Goal: Task Accomplishment & Management: Use online tool/utility

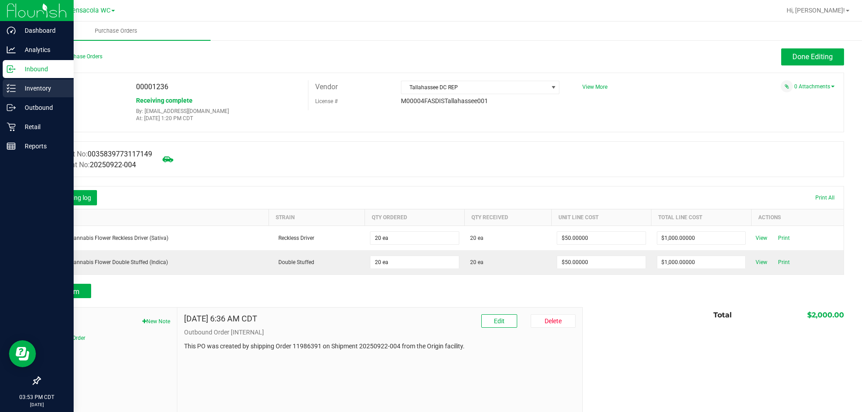
click at [32, 90] on p "Inventory" at bounding box center [43, 88] width 54 height 11
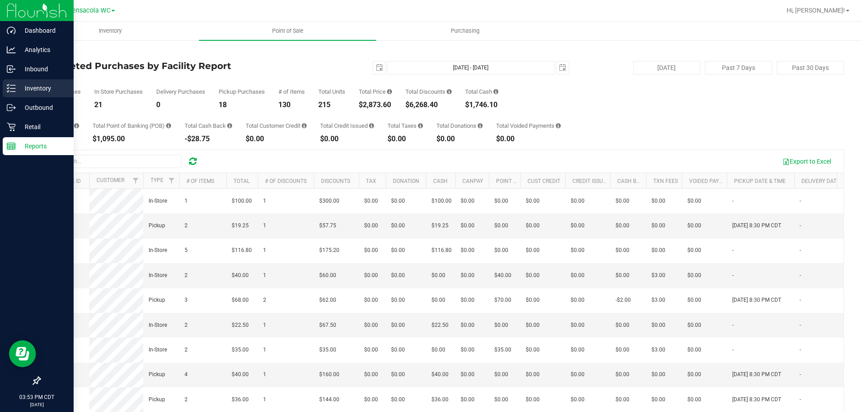
click at [18, 88] on p "Inventory" at bounding box center [43, 88] width 54 height 11
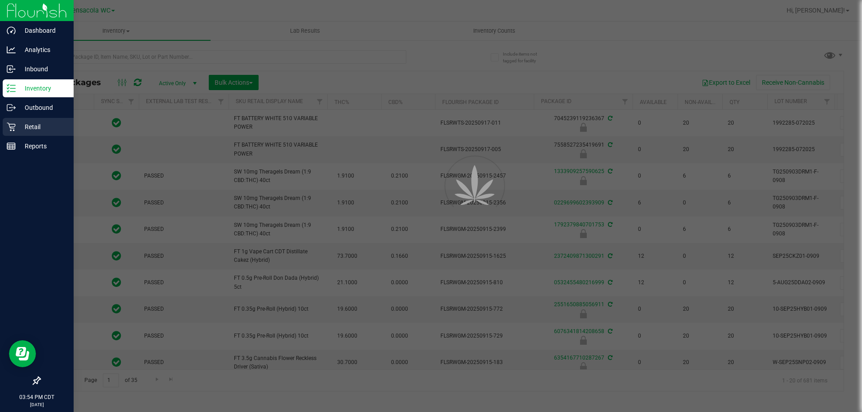
click at [24, 123] on p "Retail" at bounding box center [43, 127] width 54 height 11
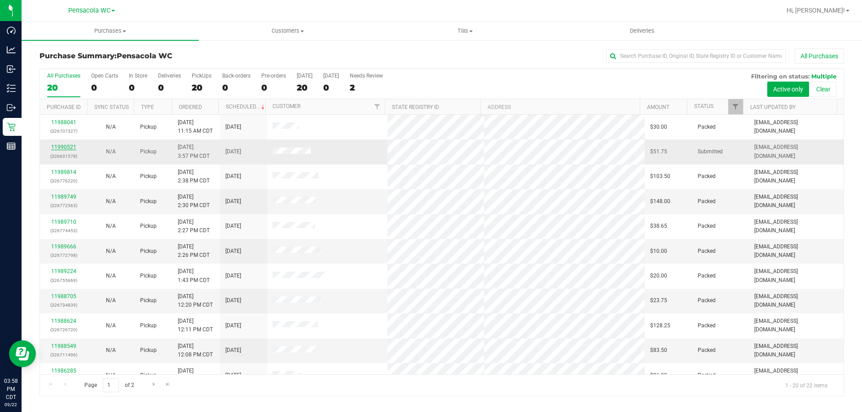
click at [75, 144] on link "11990521" at bounding box center [63, 147] width 25 height 6
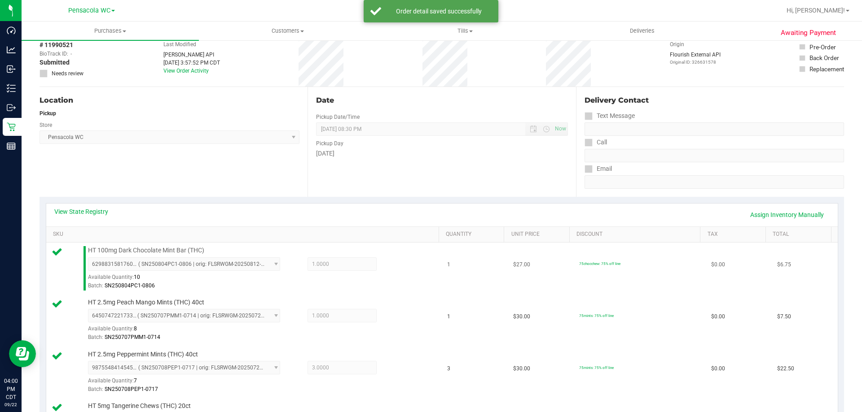
scroll to position [314, 0]
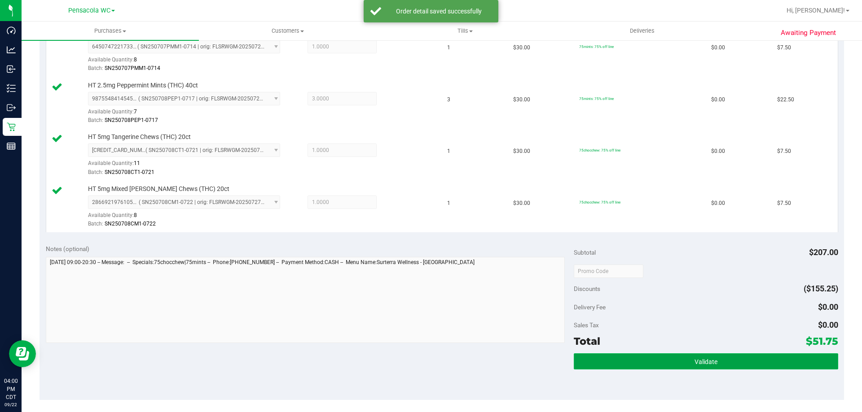
click at [649, 354] on button "Validate" at bounding box center [706, 362] width 264 height 16
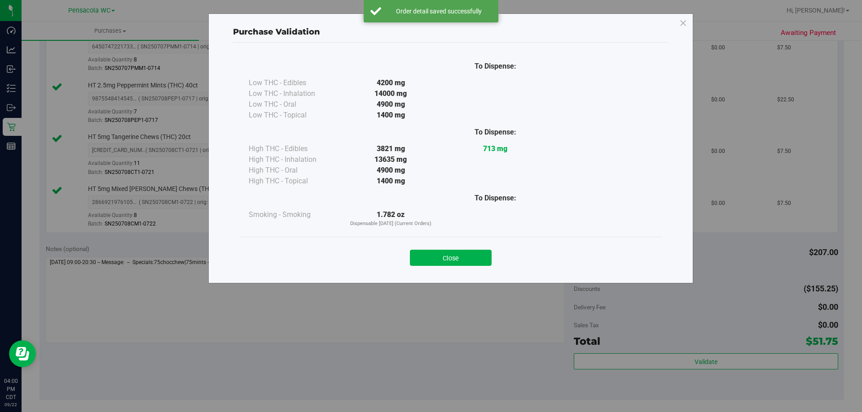
drag, startPoint x: 465, startPoint y: 255, endPoint x: 469, endPoint y: 260, distance: 6.1
click at [465, 256] on button "Close" at bounding box center [451, 258] width 82 height 16
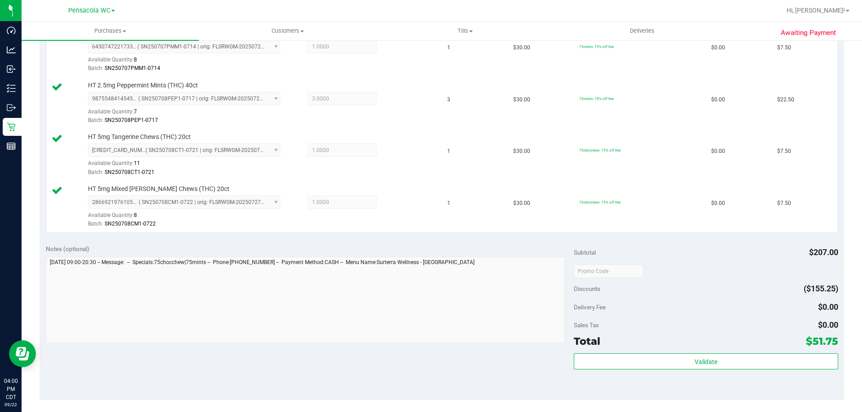
scroll to position [494, 0]
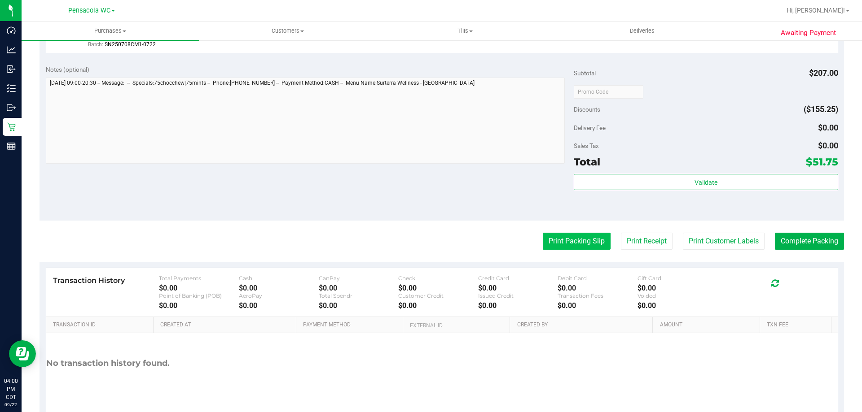
click at [570, 243] on button "Print Packing Slip" at bounding box center [577, 241] width 68 height 17
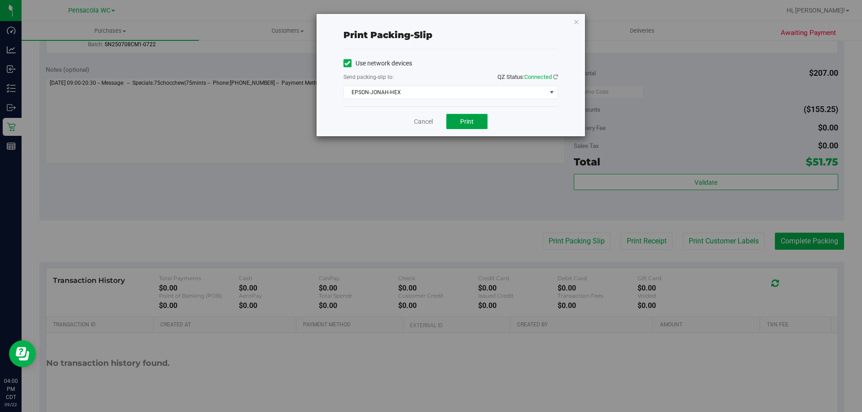
click at [469, 120] on span "Print" at bounding box center [466, 121] width 13 height 7
click at [417, 120] on link "Cancel" at bounding box center [419, 121] width 19 height 9
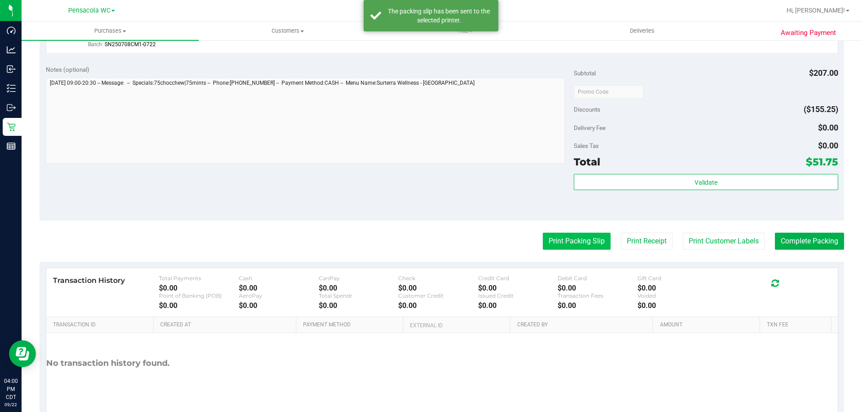
click at [573, 242] on button "Print Packing Slip" at bounding box center [577, 241] width 68 height 17
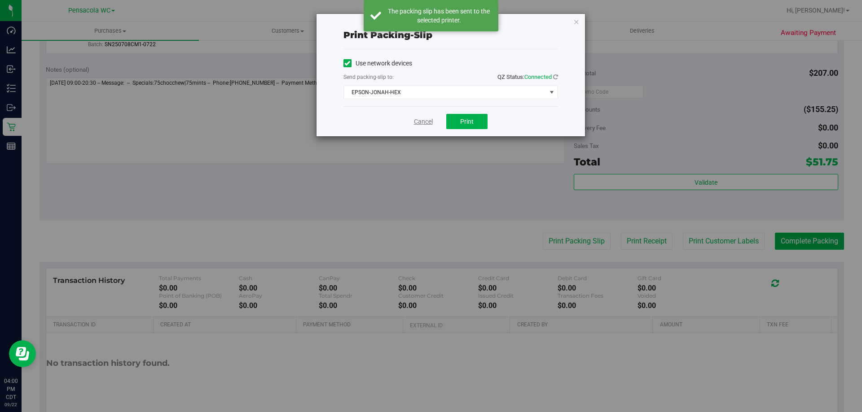
click at [426, 123] on link "Cancel" at bounding box center [423, 121] width 19 height 9
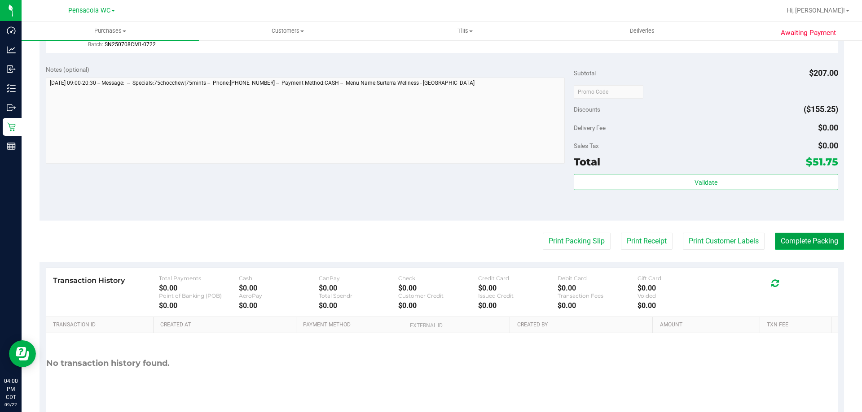
click at [809, 245] on button "Complete Packing" at bounding box center [809, 241] width 69 height 17
